Goal: Task Accomplishment & Management: Manage account settings

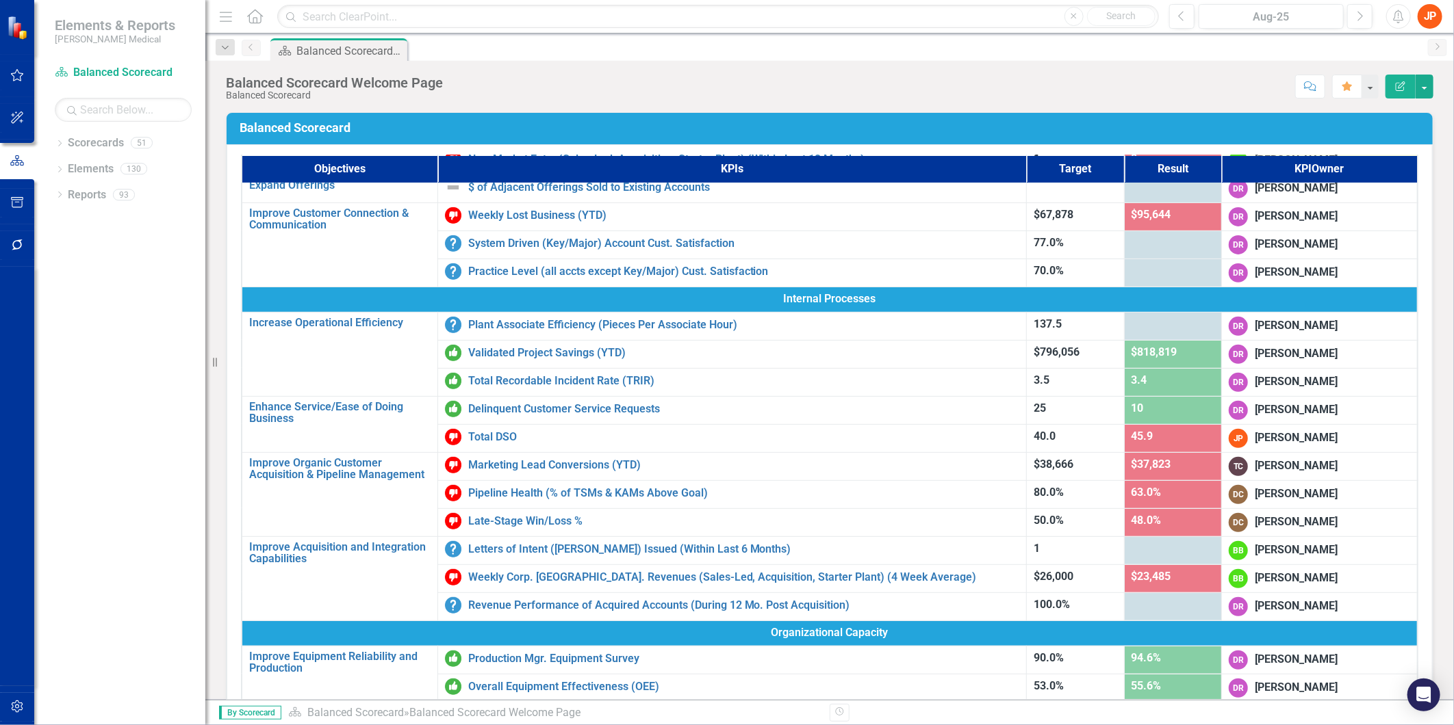
scroll to position [318, 0]
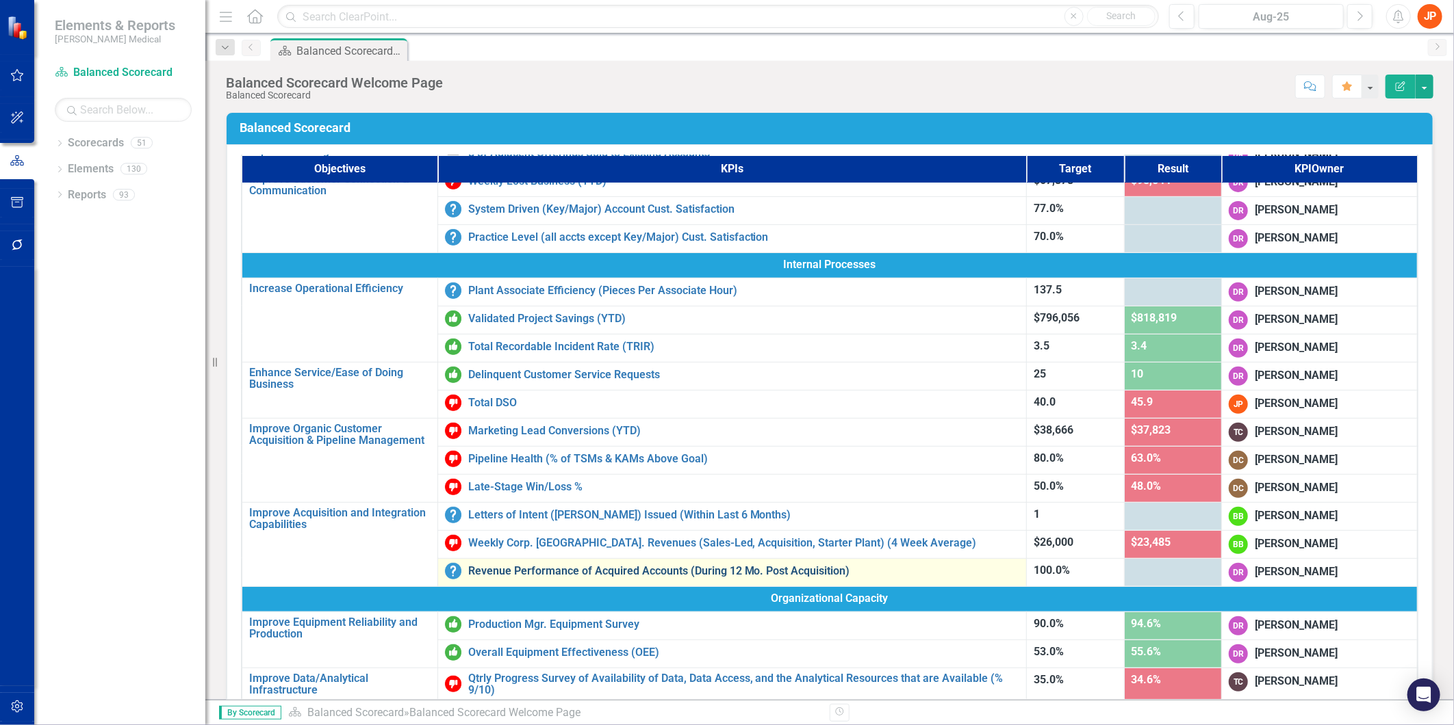
click at [658, 565] on link "Revenue Performance of Acquired Accounts (During 12 Mo. Post Acquisition)" at bounding box center [744, 571] width 552 height 12
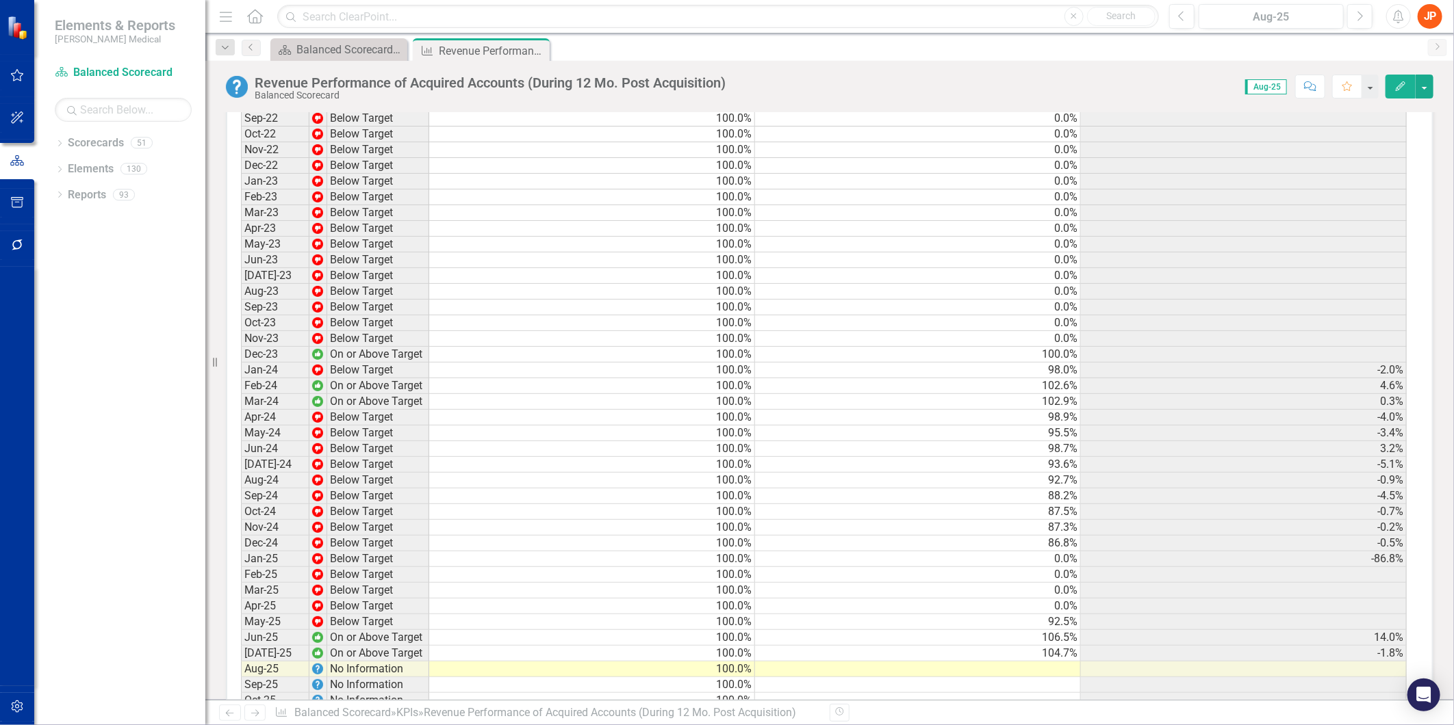
scroll to position [1055, 0]
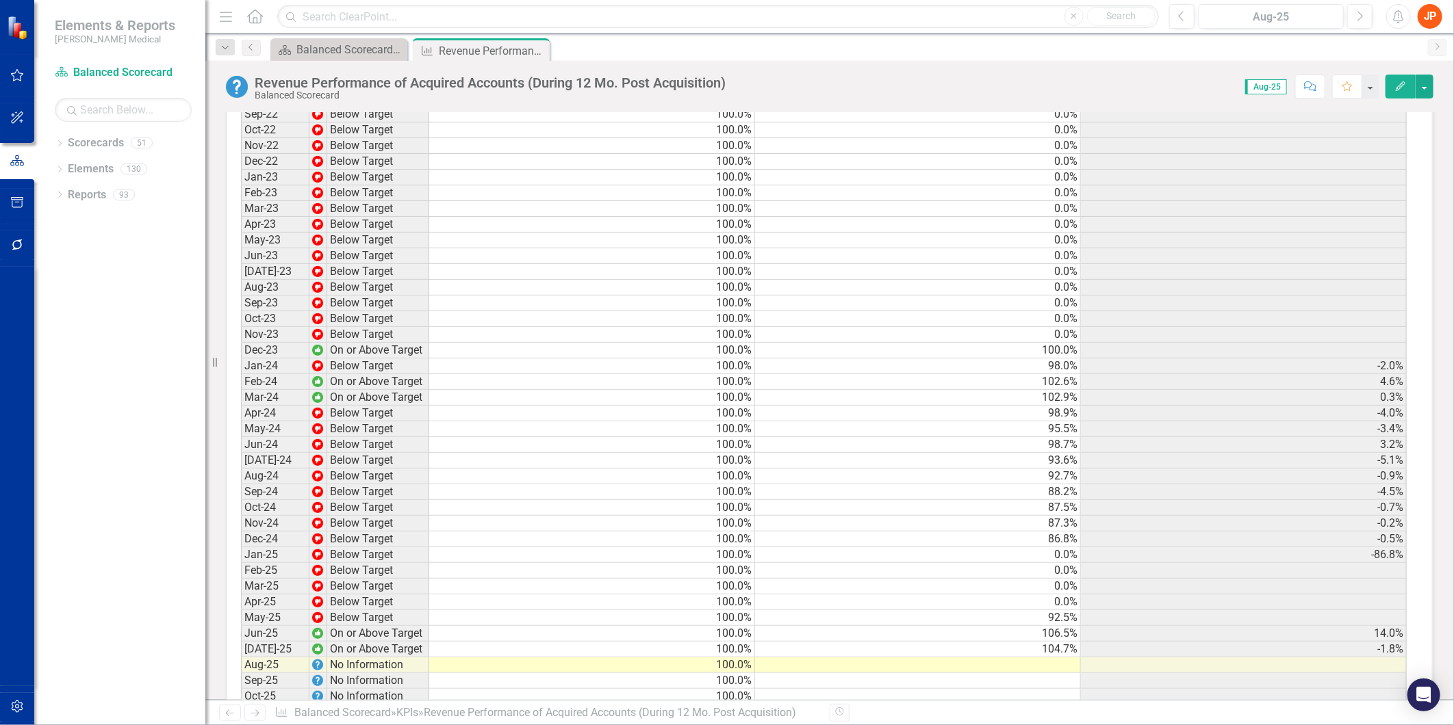
click at [1061, 660] on td at bounding box center [918, 666] width 326 height 16
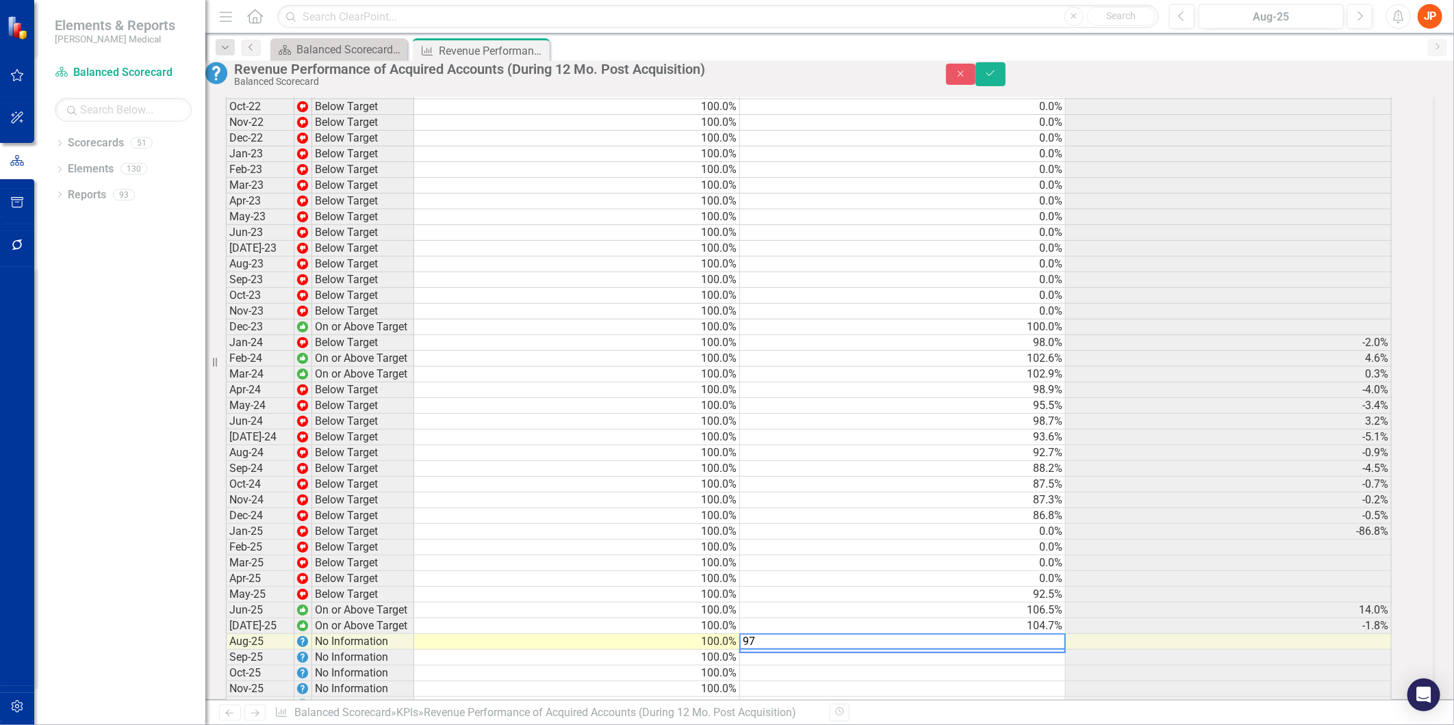
scroll to position [1057, 0]
type textarea "97.9"
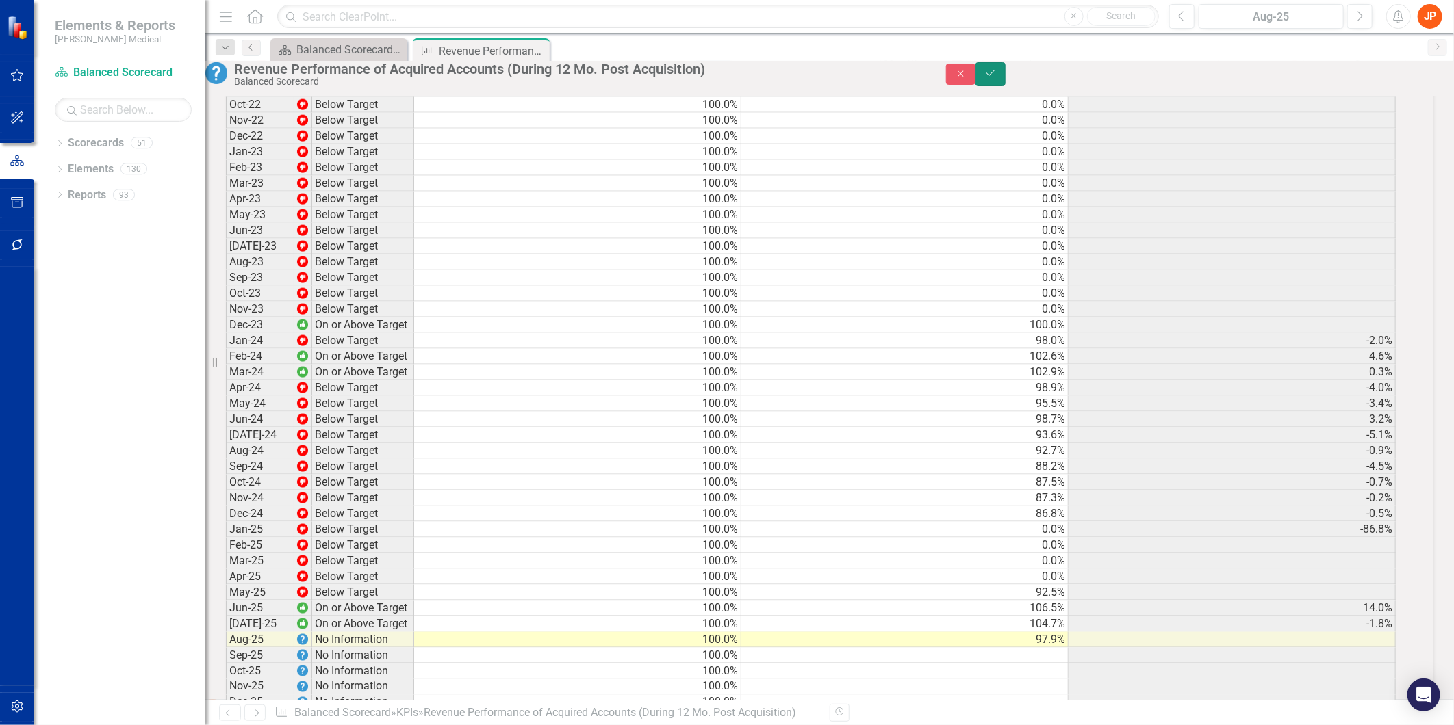
click at [996, 78] on icon "Save" at bounding box center [990, 73] width 12 height 10
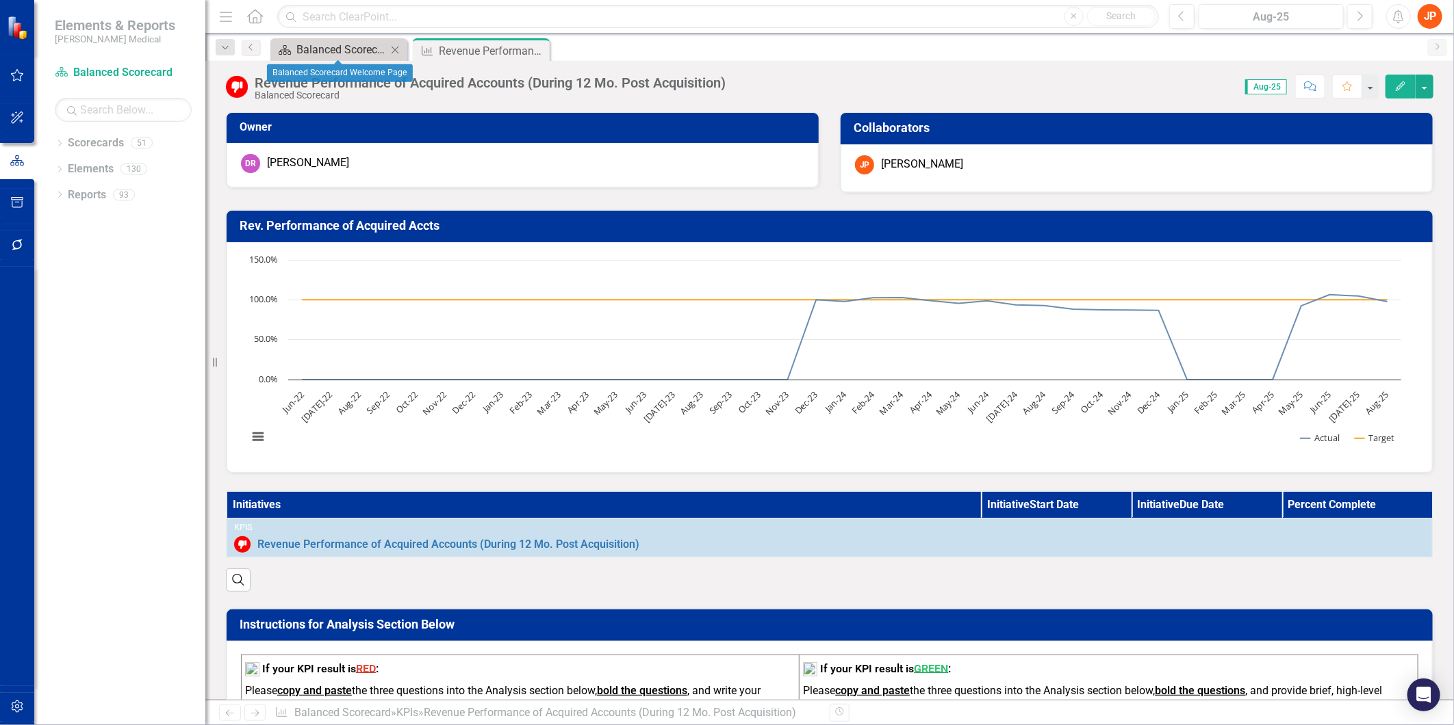
click at [302, 47] on div "Balanced Scorecard Welcome Page" at bounding box center [341, 49] width 90 height 17
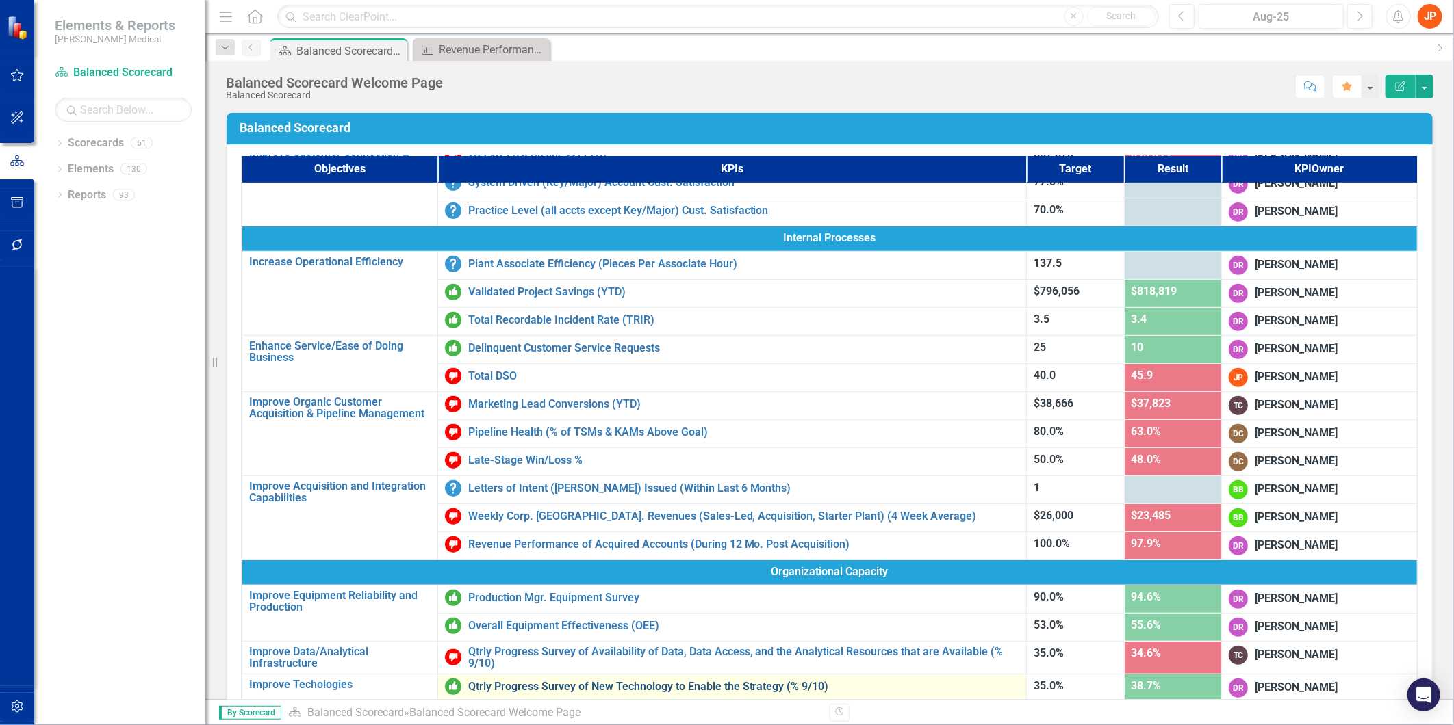
scroll to position [318, 0]
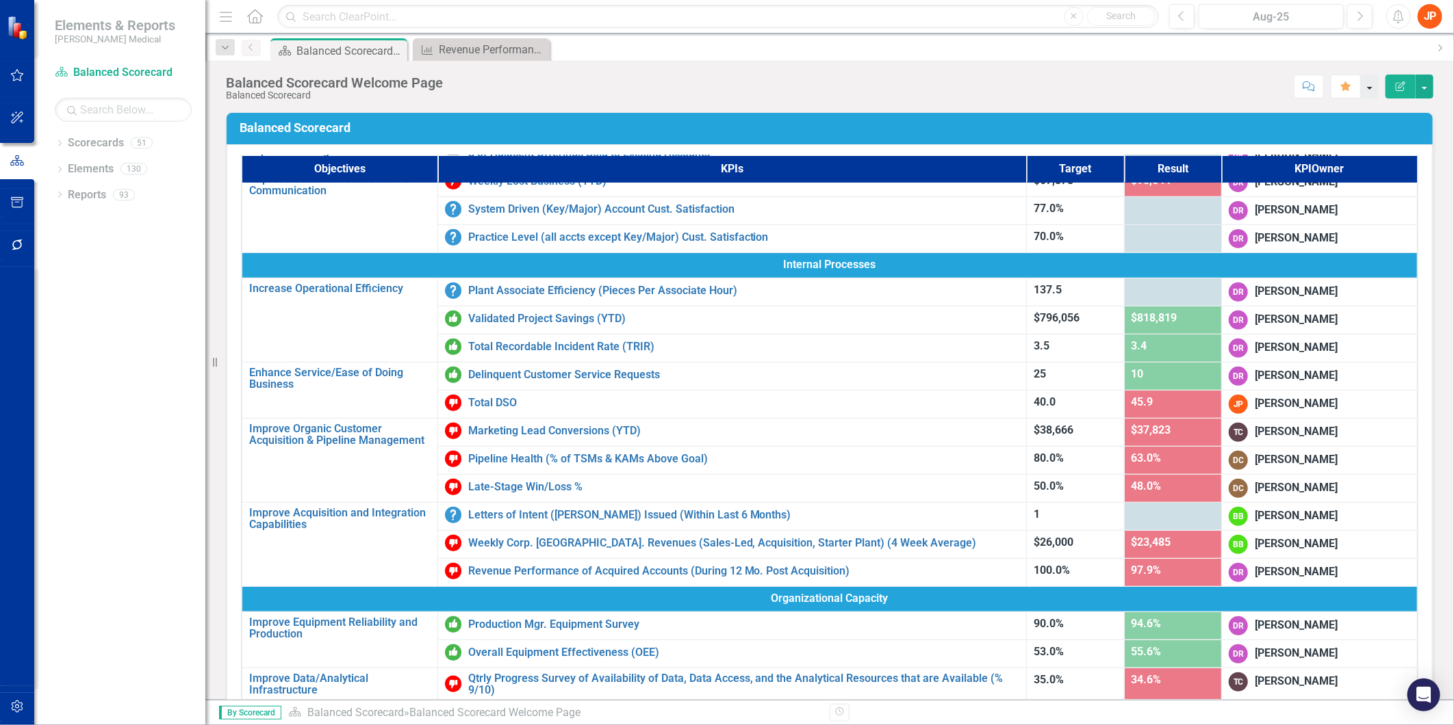
click at [1367, 86] on button "button" at bounding box center [1370, 87] width 18 height 24
click at [1307, 84] on icon "Comment" at bounding box center [1310, 86] width 12 height 10
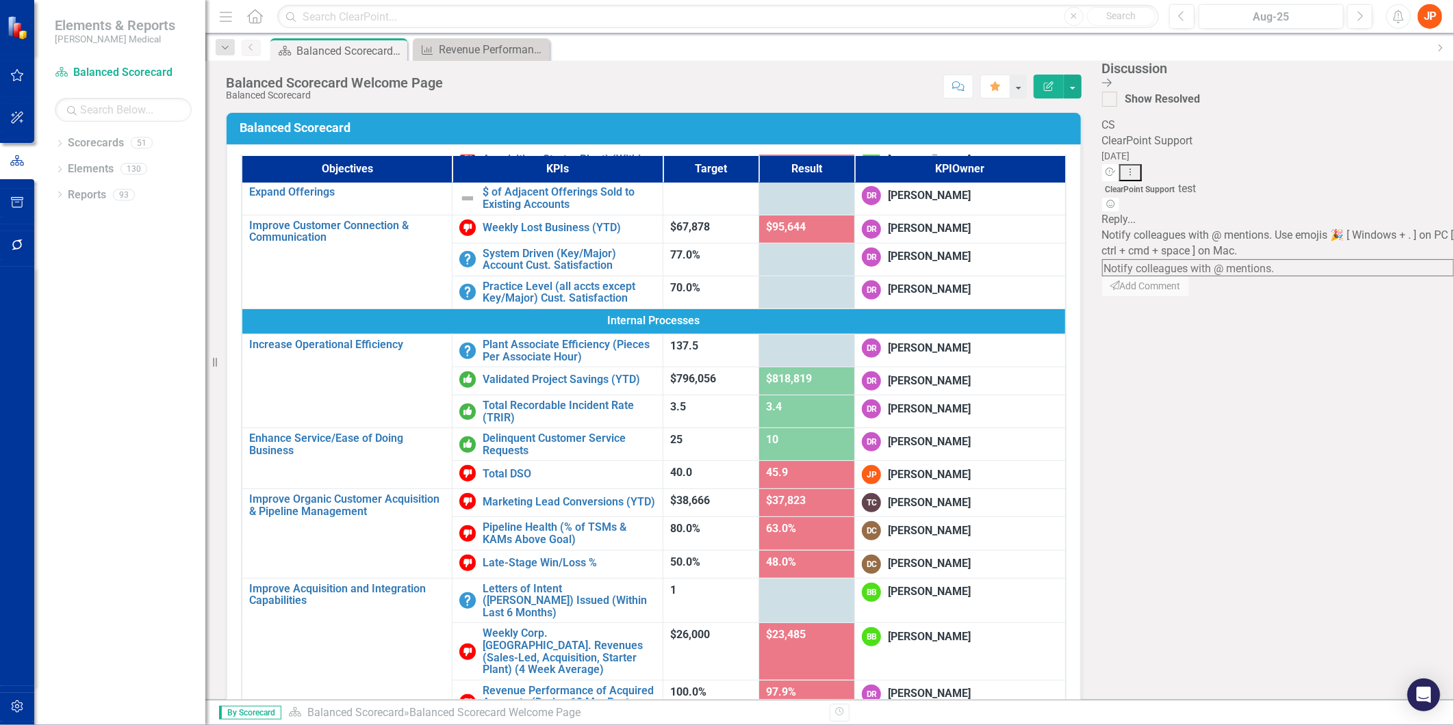
click at [1111, 80] on icon "Close Discussion Bar" at bounding box center [1107, 82] width 10 height 11
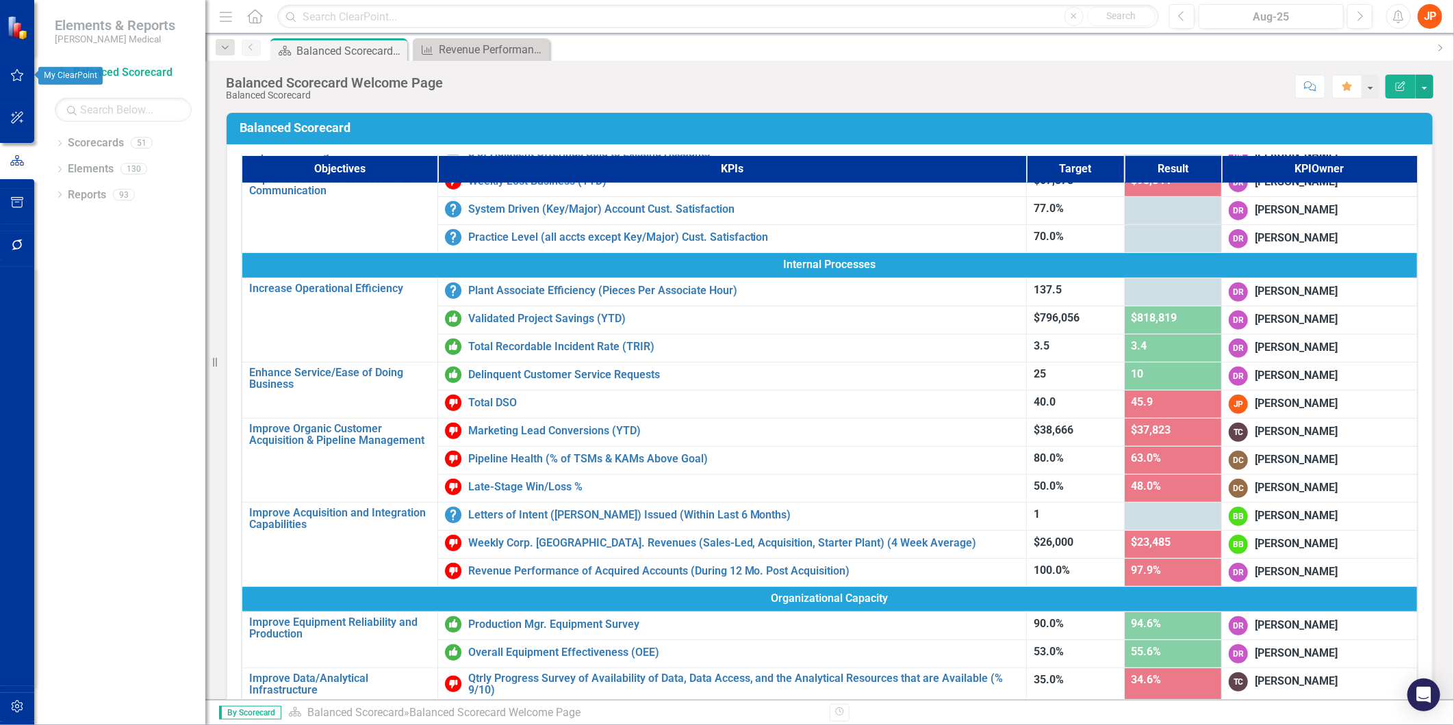
click at [16, 70] on icon "button" at bounding box center [17, 75] width 14 height 11
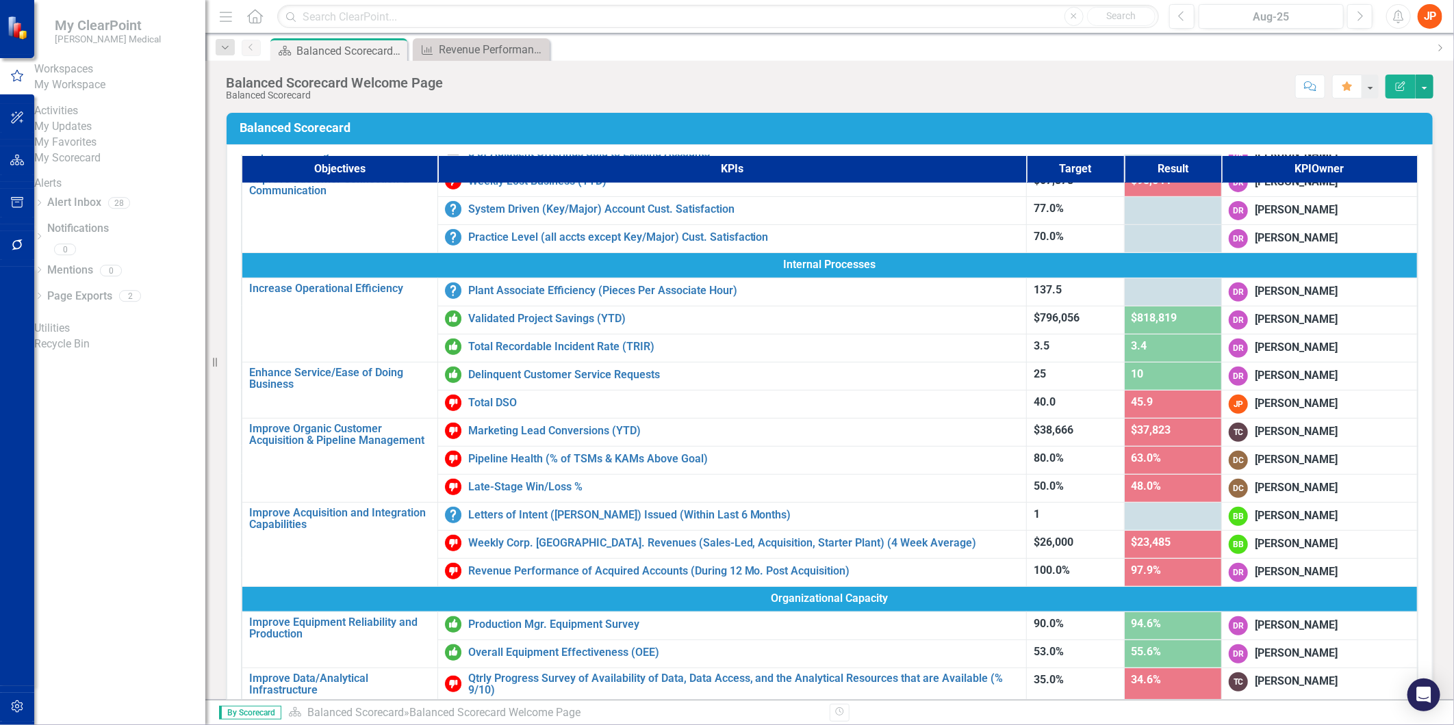
click at [93, 135] on link "My Updates" at bounding box center [119, 127] width 171 height 16
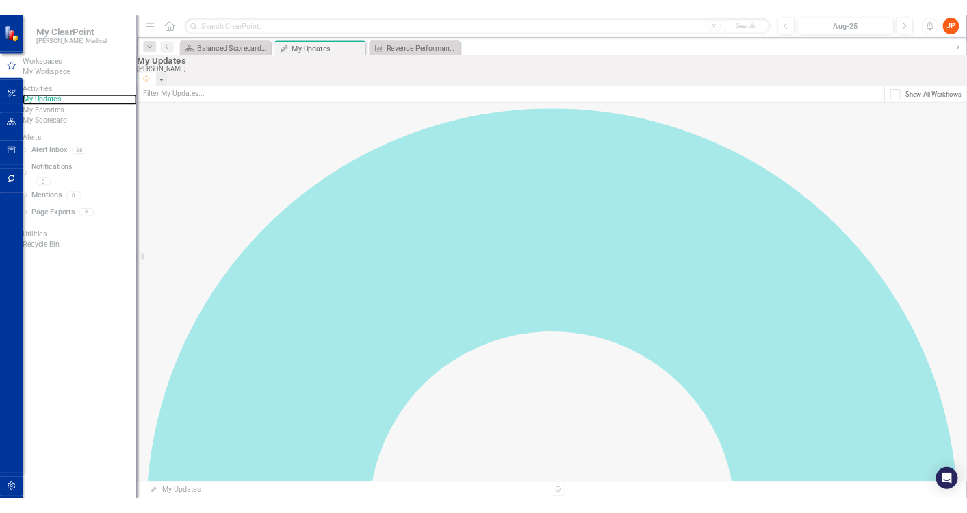
scroll to position [375, 0]
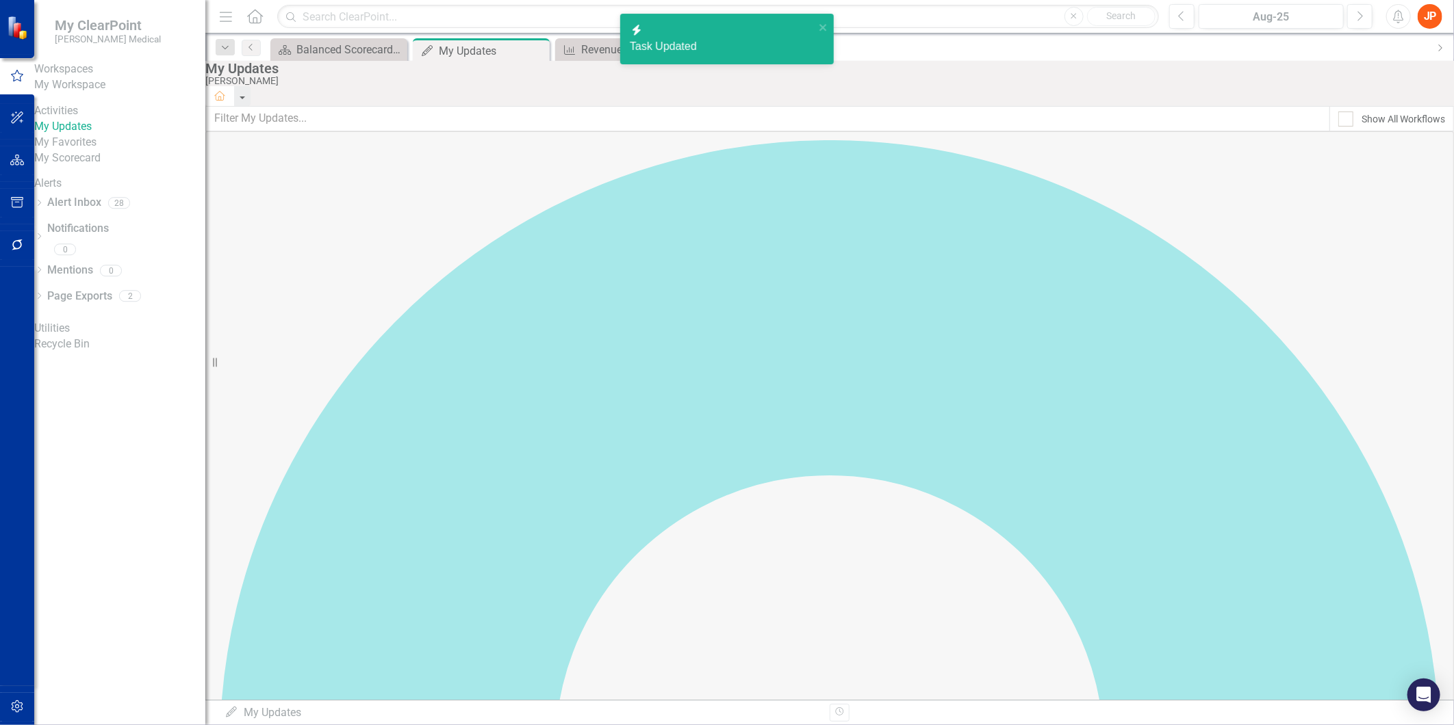
checkbox input "true"
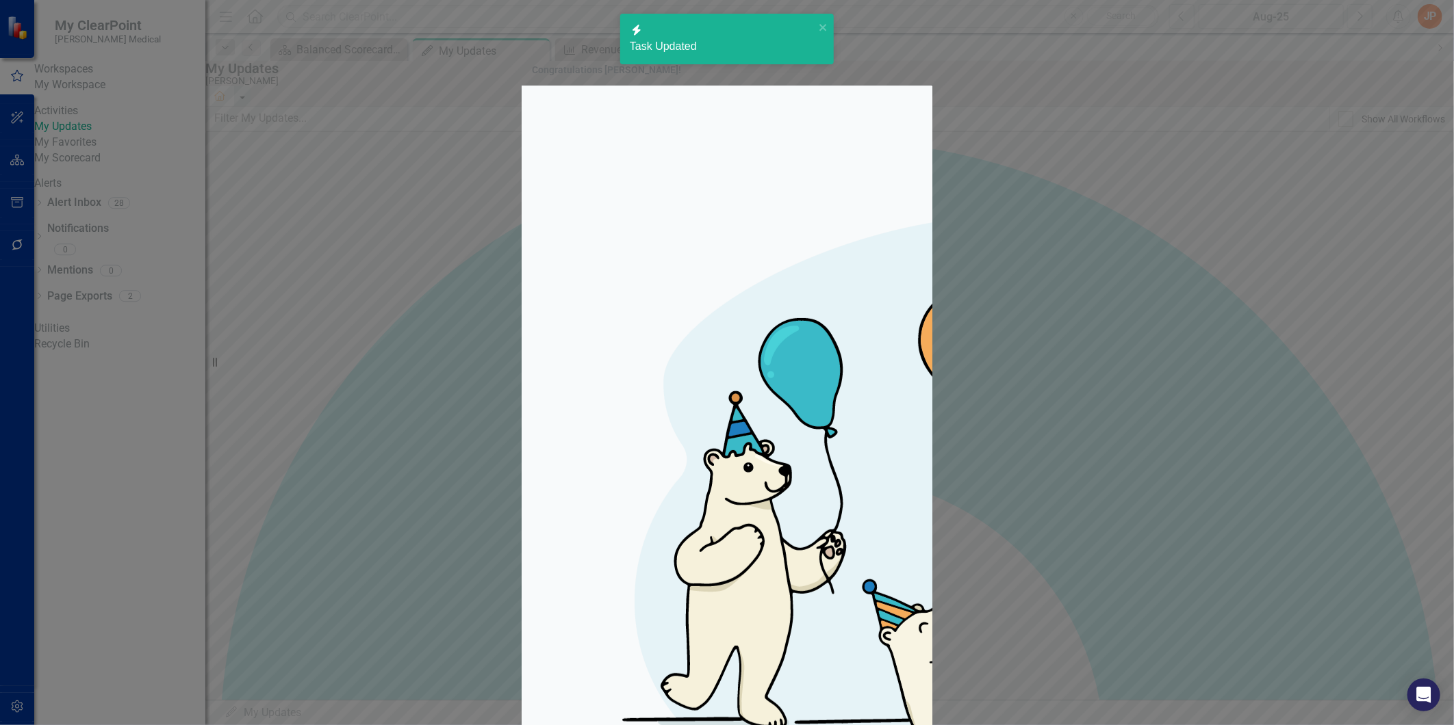
checkbox input "true"
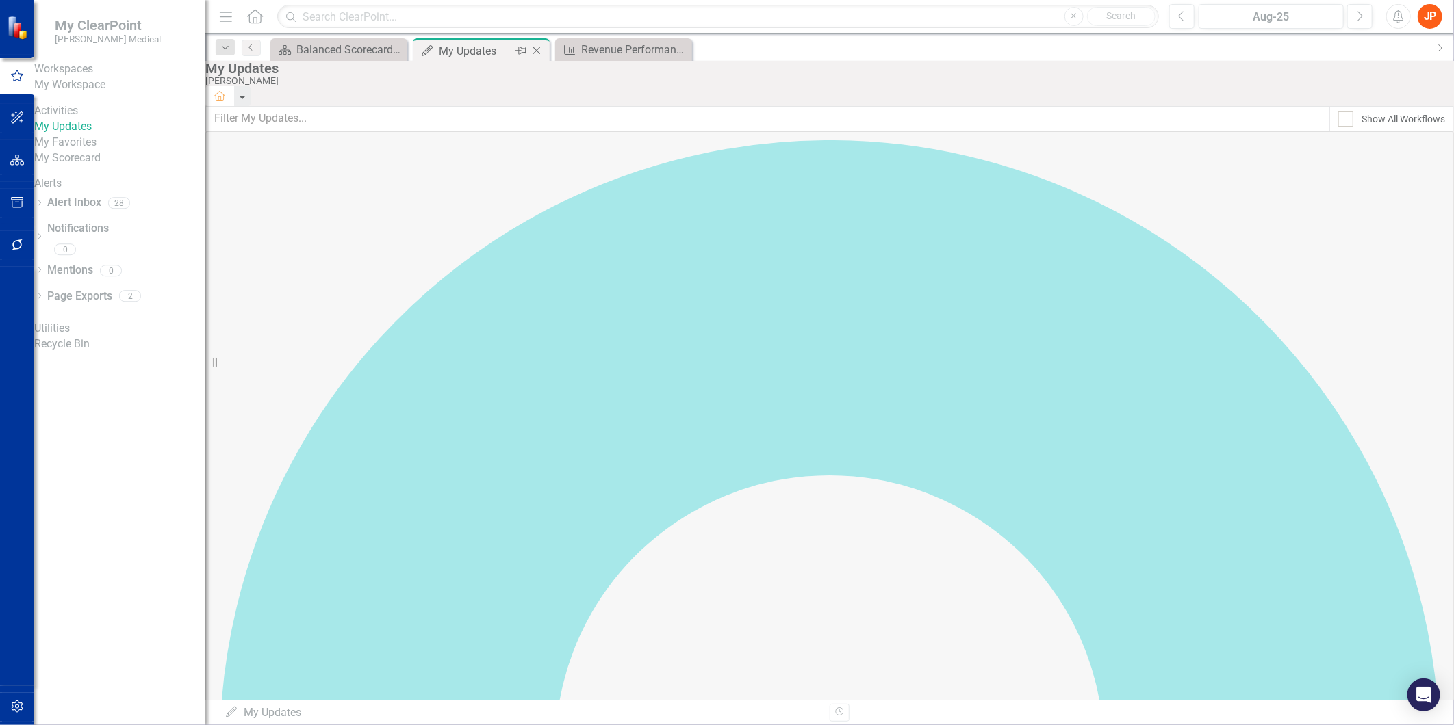
click at [537, 48] on icon "Close" at bounding box center [537, 50] width 14 height 11
